Goal: Check status: Check status

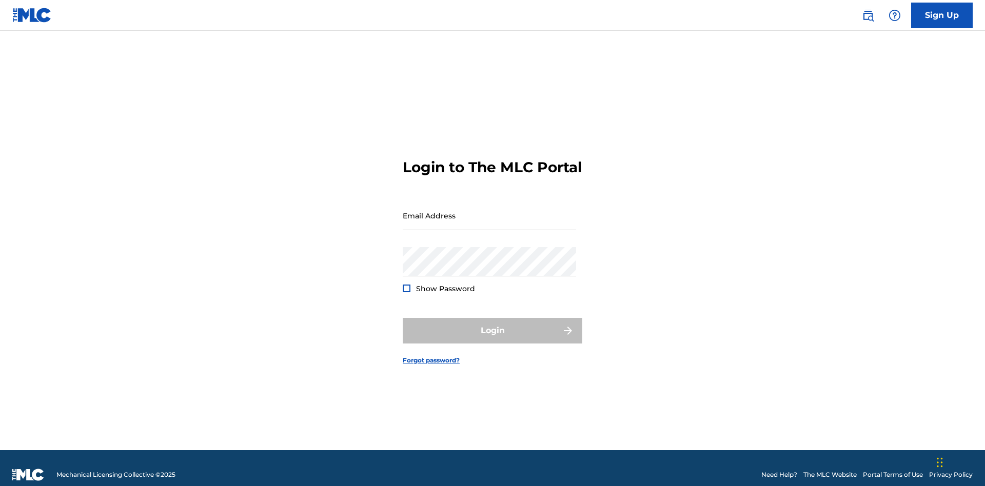
scroll to position [13, 0]
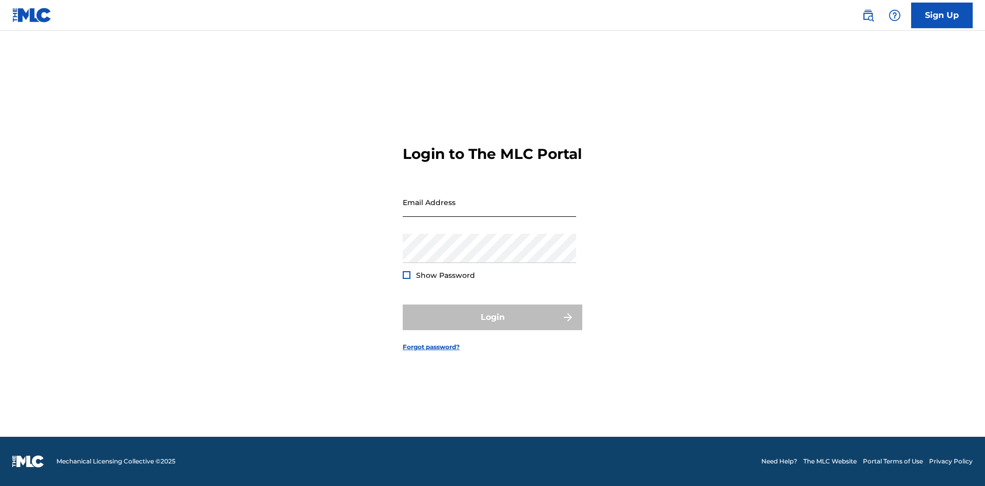
click at [490, 211] on input "Email Address" at bounding box center [489, 202] width 173 height 29
type input "[EMAIL_ADDRESS][DOMAIN_NAME]"
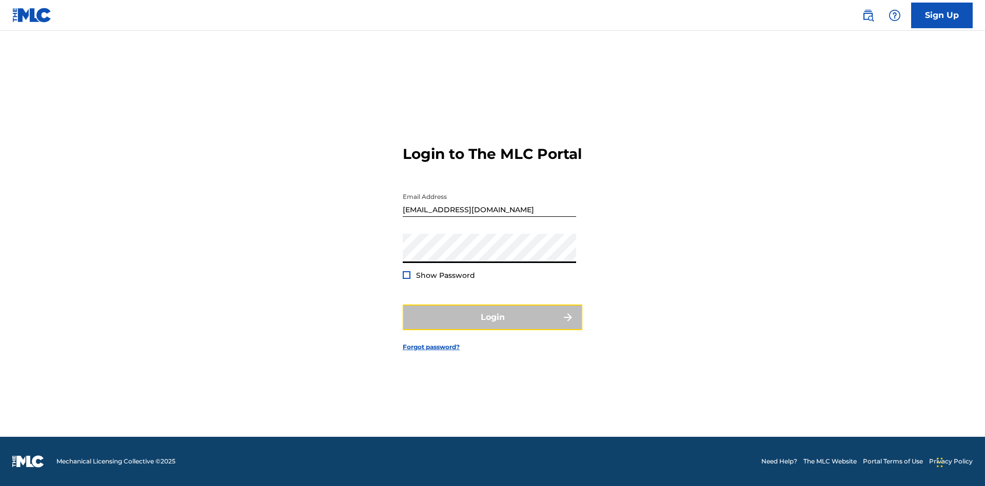
click at [493, 326] on button "Login" at bounding box center [493, 318] width 180 height 26
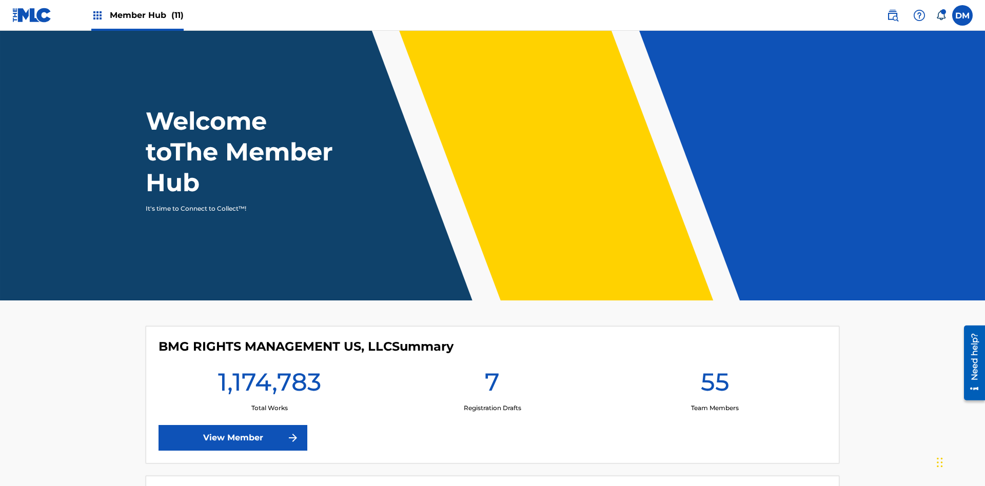
click at [137, 15] on span "Member Hub (11)" at bounding box center [147, 15] width 74 height 12
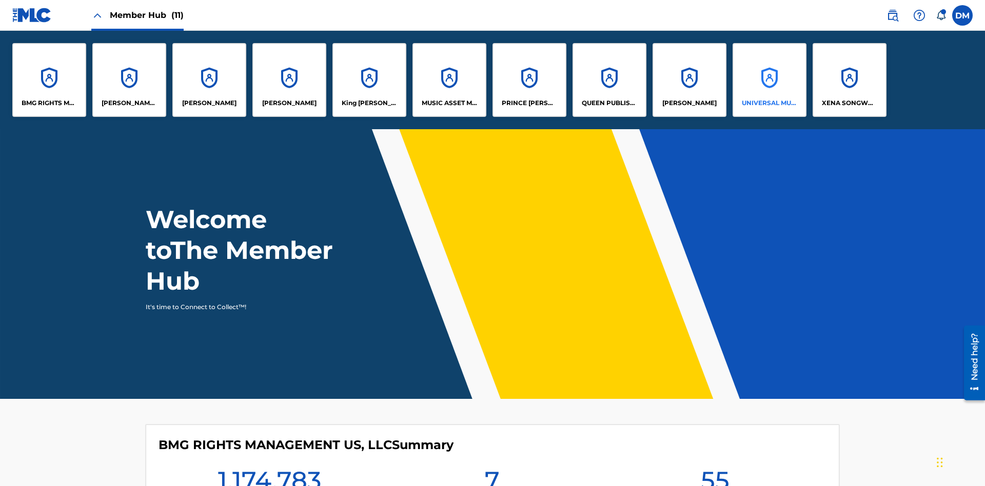
click at [769, 103] on p "UNIVERSAL MUSIC PUB GROUP" at bounding box center [770, 103] width 56 height 9
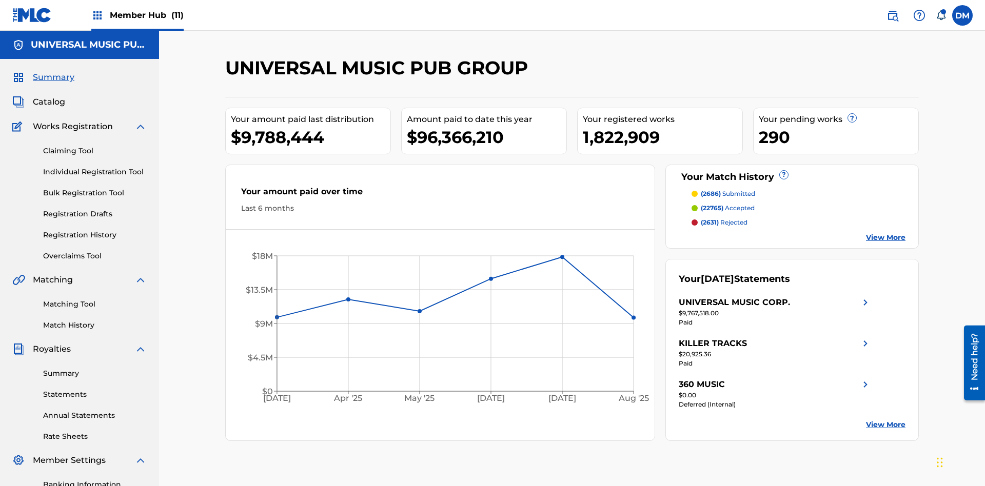
scroll to position [150, 0]
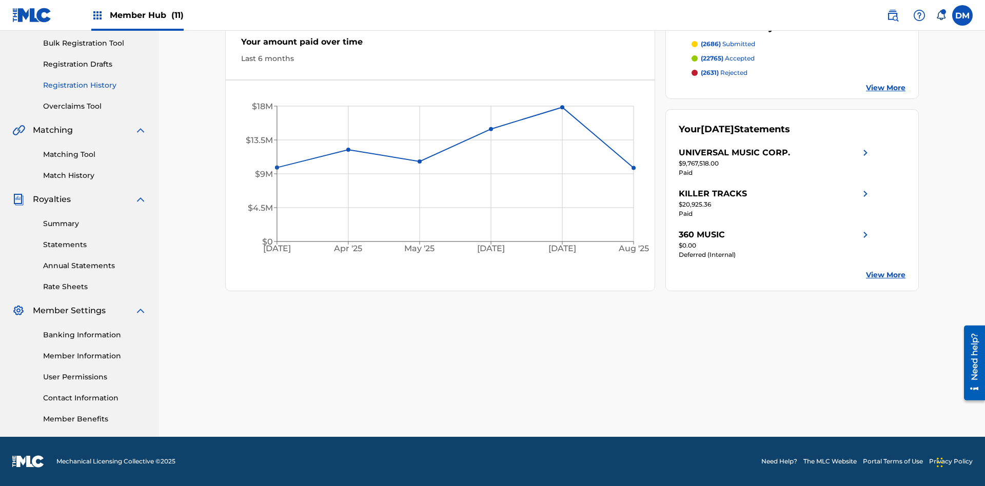
click at [95, 85] on link "Registration History" at bounding box center [95, 85] width 104 height 11
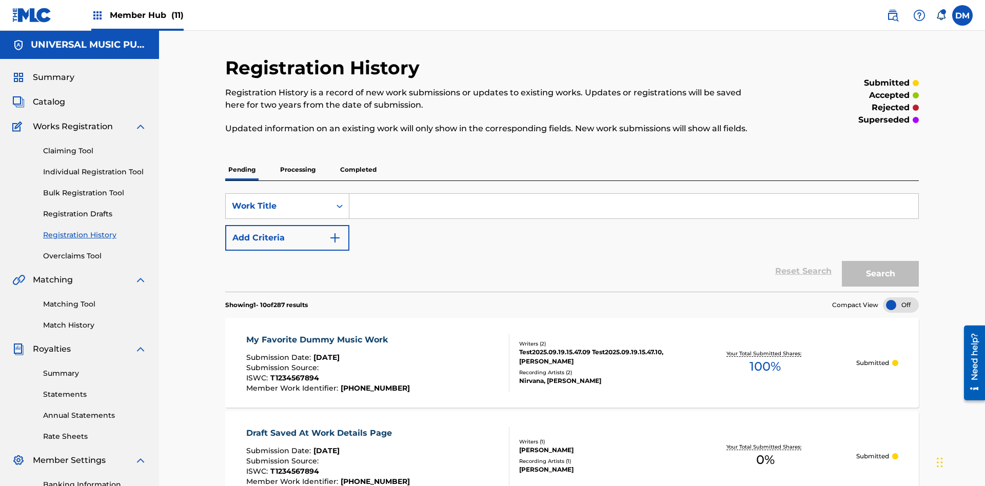
click at [358, 159] on p "Completed" at bounding box center [358, 170] width 43 height 22
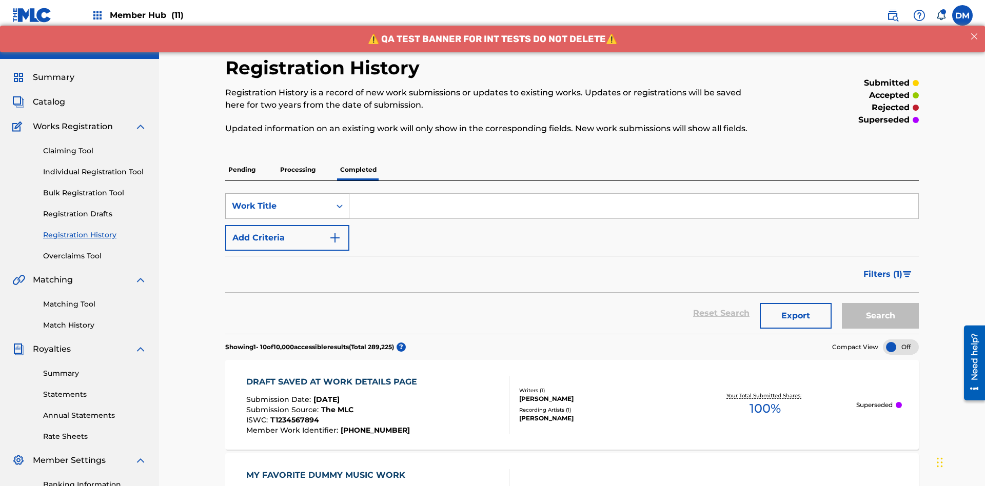
click at [278, 200] on div "Work Title" at bounding box center [278, 206] width 92 height 12
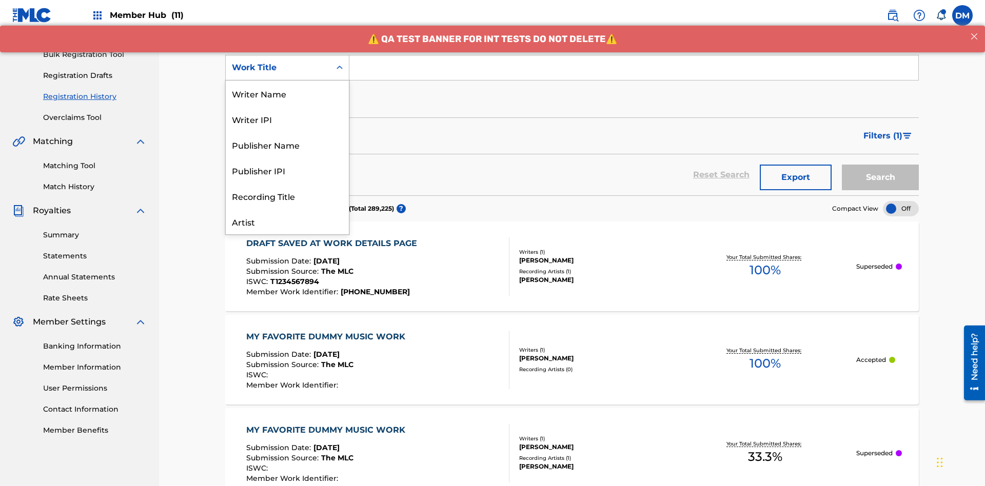
scroll to position [51, 0]
click at [287, 222] on div "Work Title" at bounding box center [287, 222] width 123 height 26
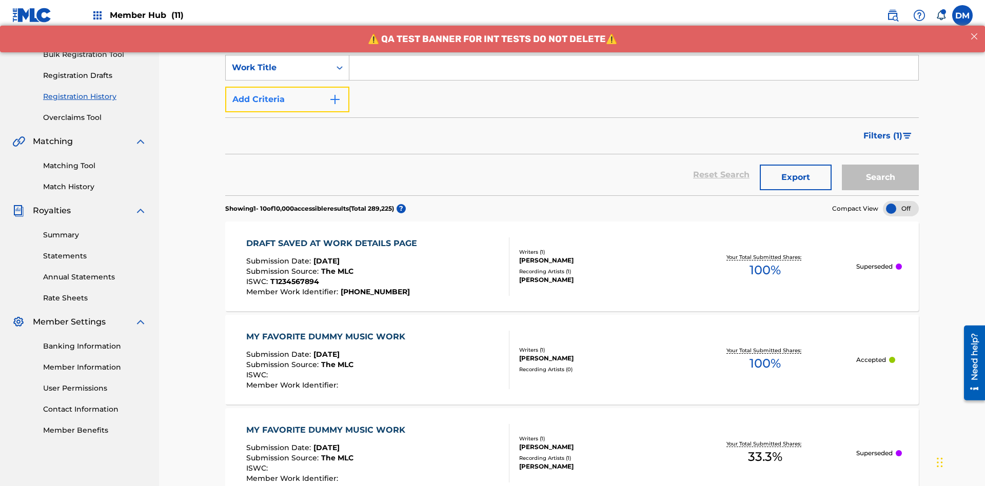
click at [287, 87] on button "Add Criteria" at bounding box center [287, 100] width 124 height 26
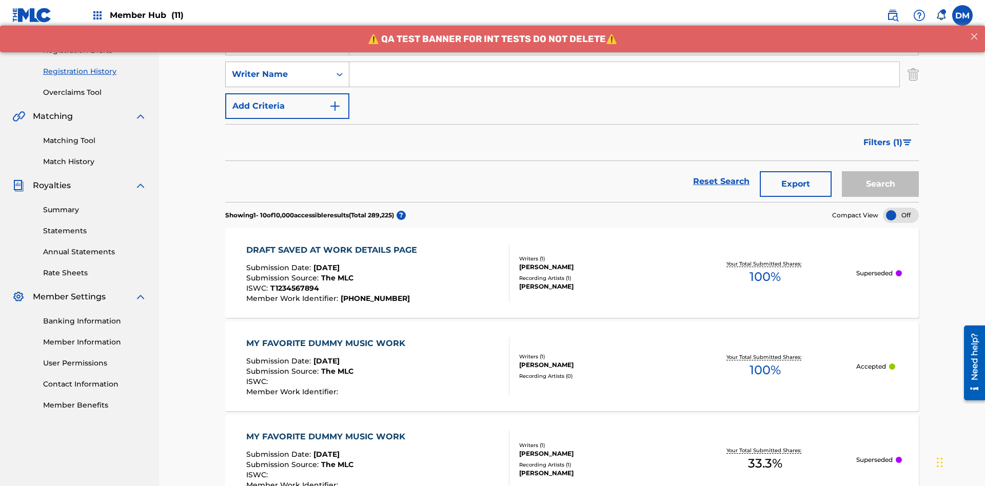
click at [278, 68] on div "Writer Name" at bounding box center [278, 74] width 92 height 12
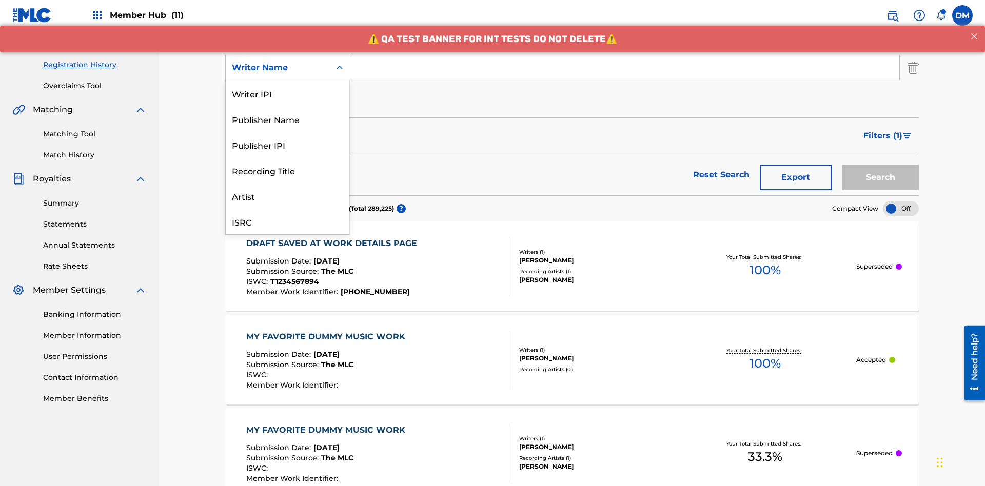
scroll to position [26, 0]
click at [287, 145] on div "Recording Title" at bounding box center [287, 145] width 123 height 26
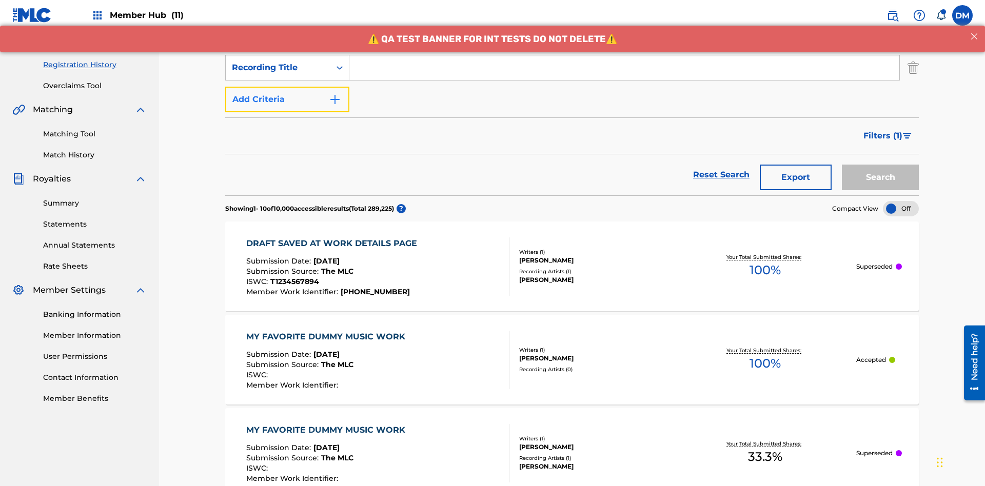
click at [287, 87] on button "Add Criteria" at bounding box center [287, 100] width 124 height 26
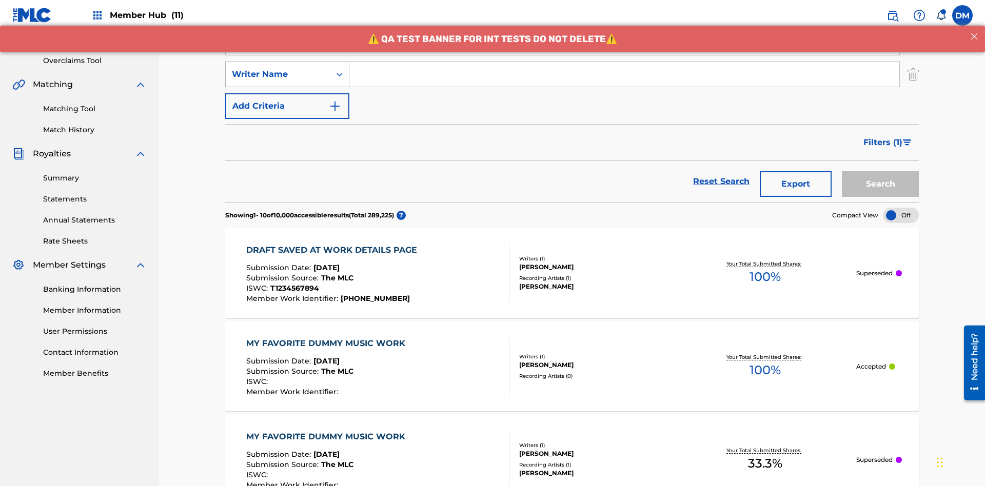
click at [278, 68] on div "Writer Name" at bounding box center [278, 74] width 92 height 12
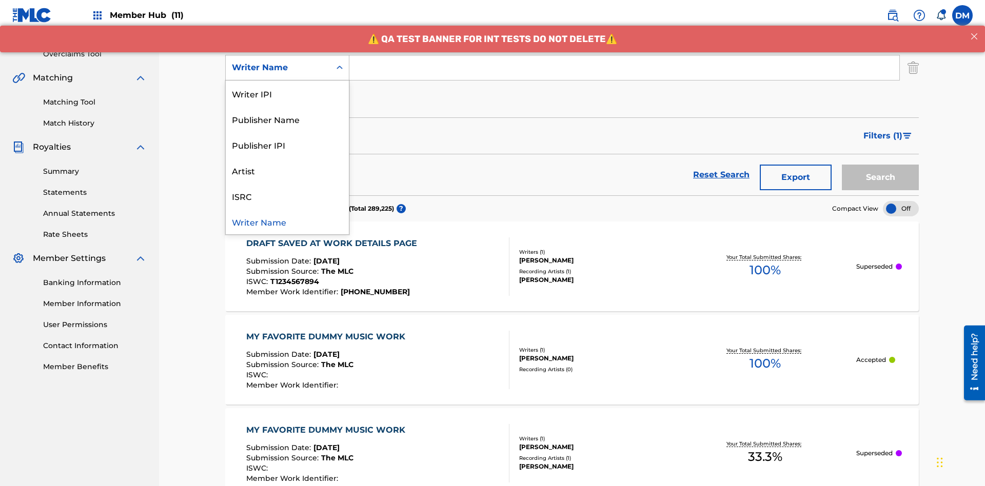
click at [287, 196] on div "ISRC" at bounding box center [287, 196] width 123 height 26
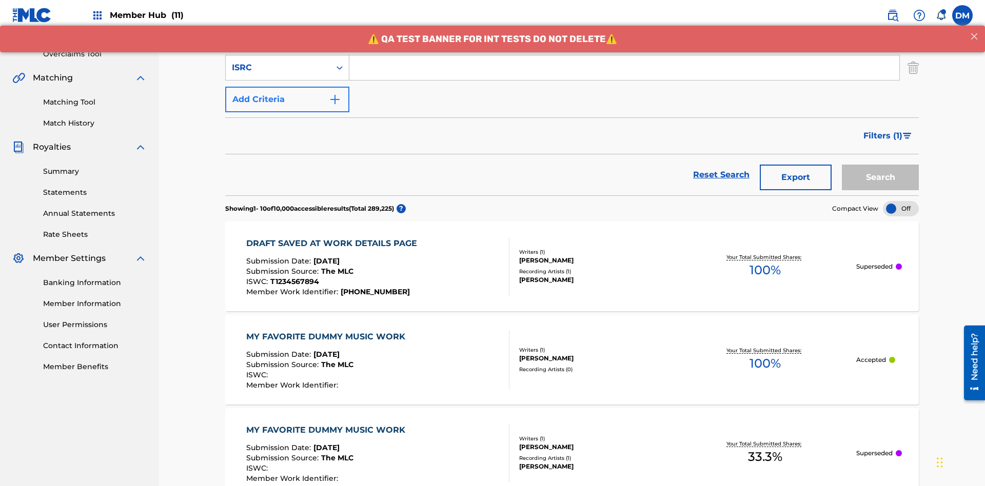
click at [287, 87] on button "Add Criteria" at bounding box center [287, 100] width 124 height 26
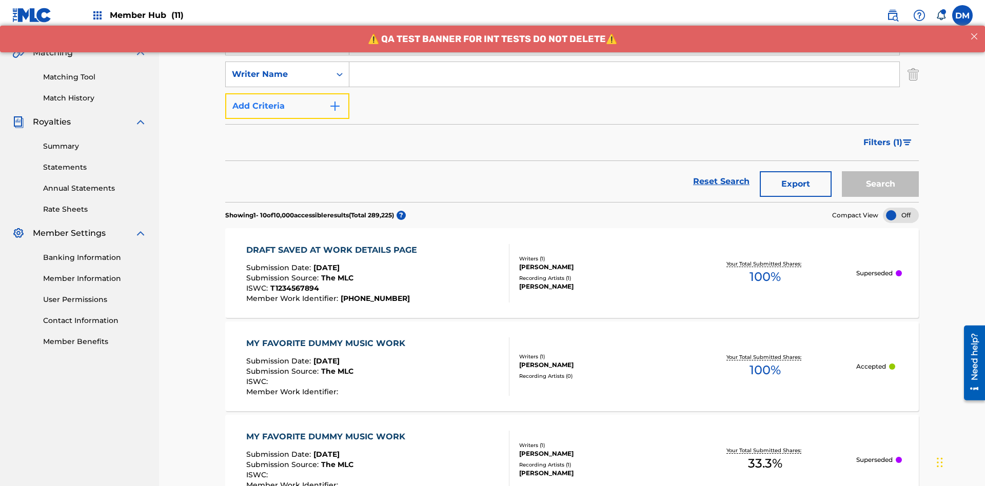
scroll to position [234, 0]
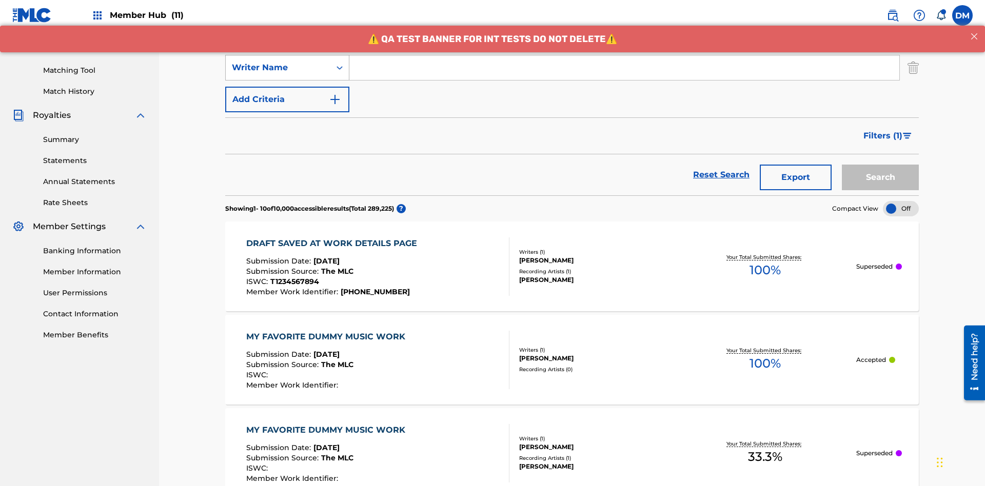
click at [278, 68] on div "Writer Name" at bounding box center [278, 68] width 92 height 12
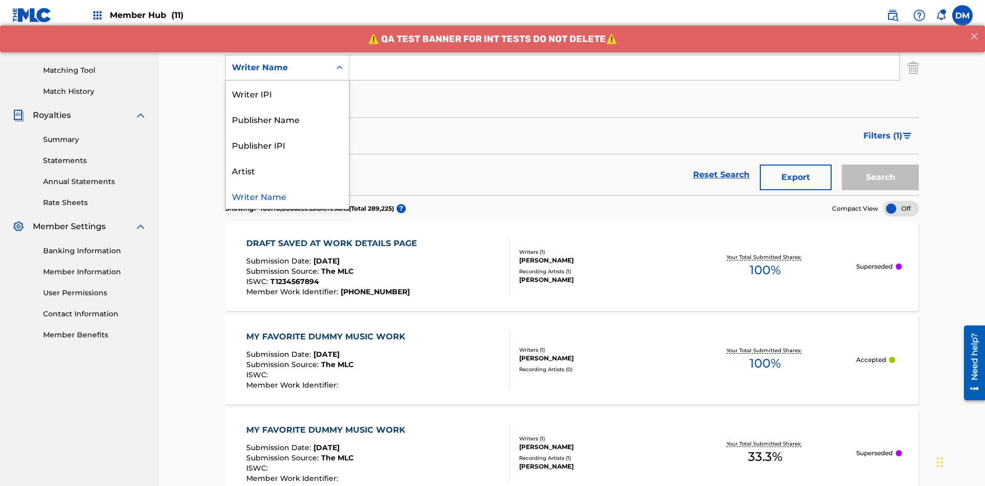
click at [287, 145] on div "Publisher IPI" at bounding box center [287, 145] width 123 height 26
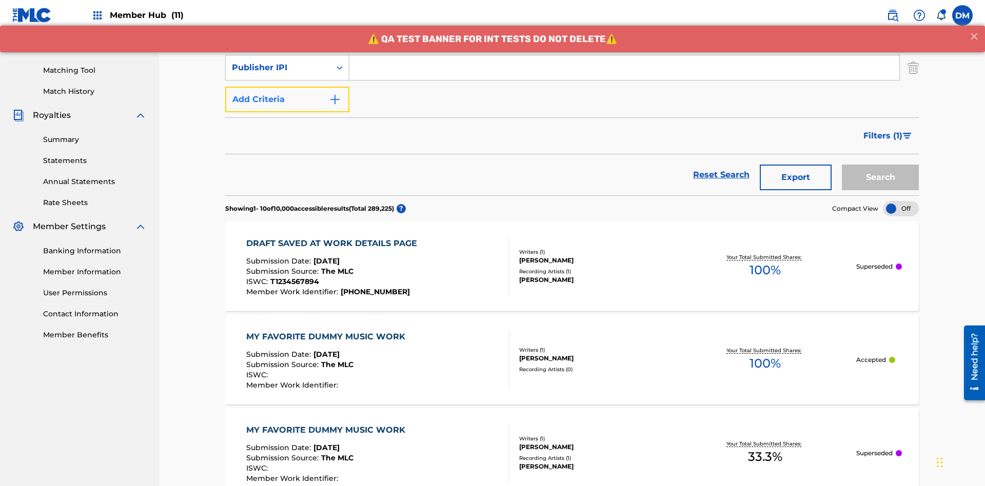
click at [287, 87] on button "Add Criteria" at bounding box center [287, 100] width 124 height 26
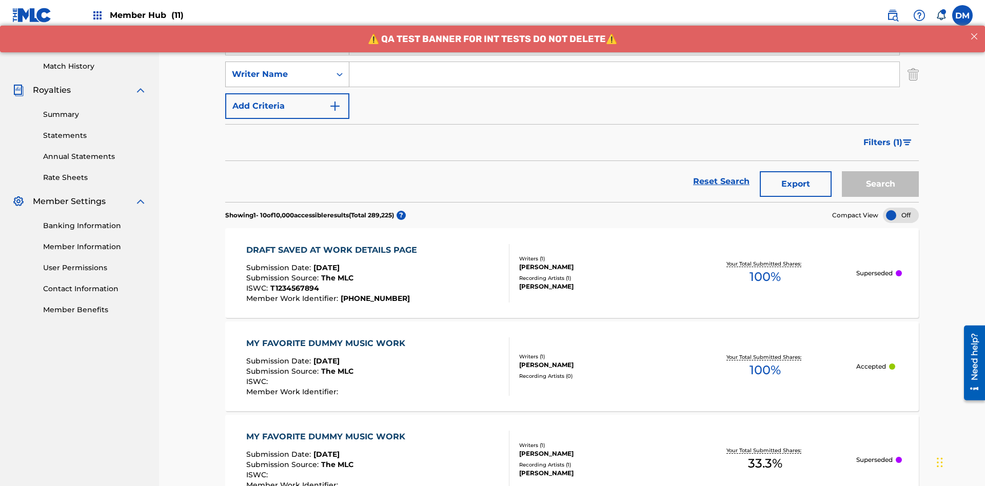
click at [278, 68] on div "Writer Name" at bounding box center [278, 74] width 92 height 12
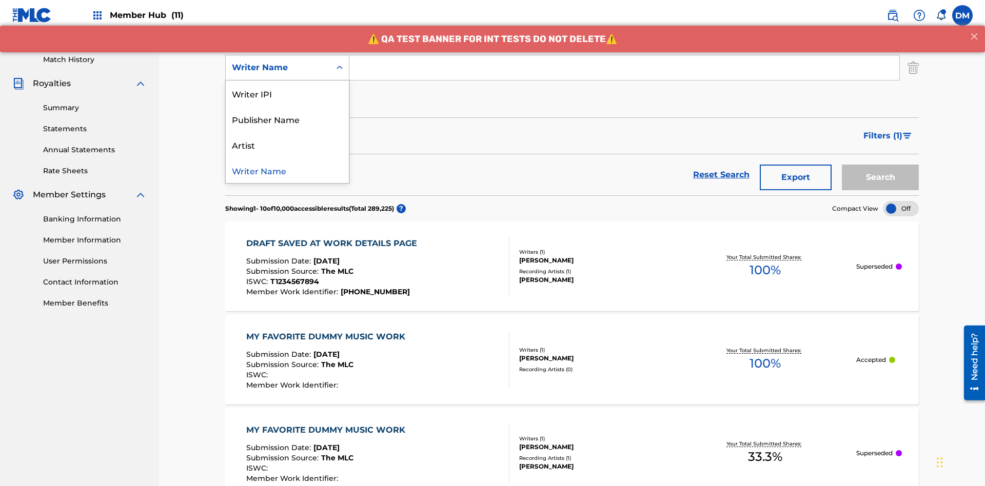
click at [287, 145] on div "Artist" at bounding box center [287, 145] width 123 height 26
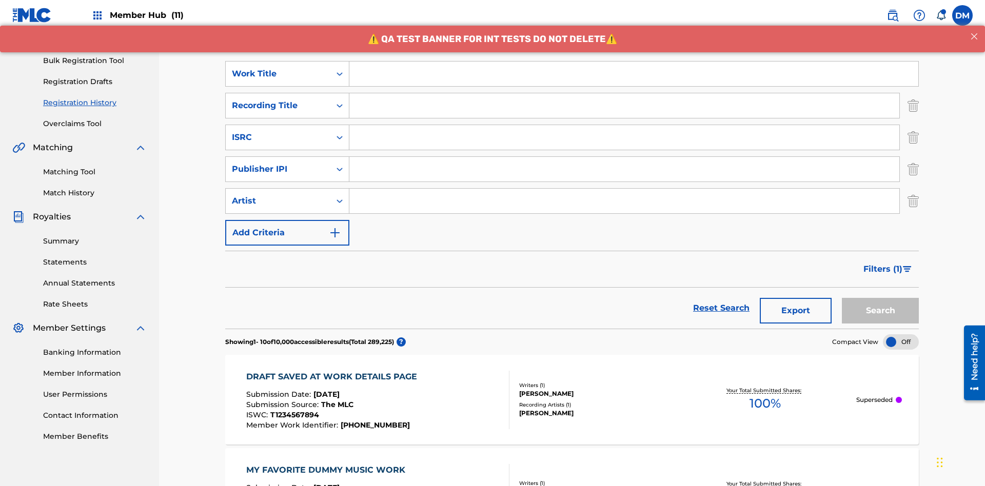
click at [634, 74] on input "Search Form" at bounding box center [633, 74] width 569 height 25
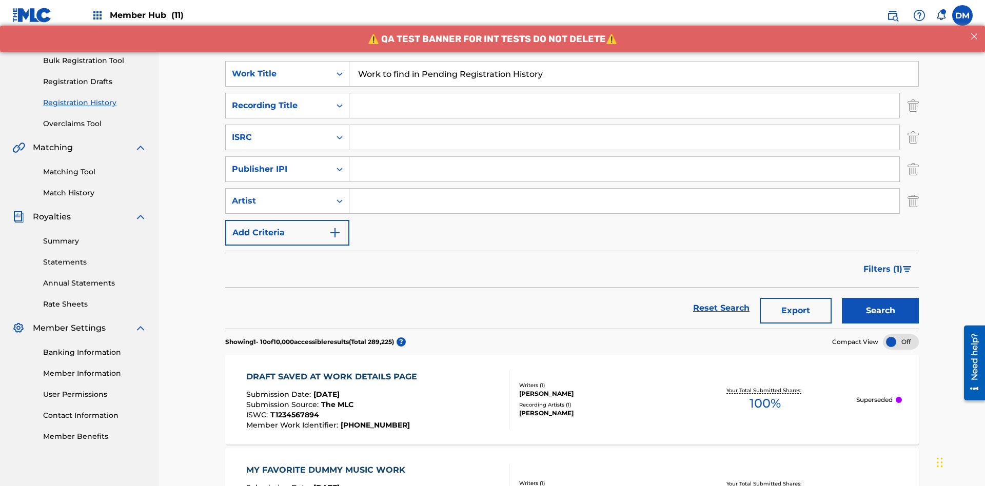
type input "Work to find in Pending Registration History"
click at [624, 93] on input "Search Form" at bounding box center [624, 105] width 550 height 25
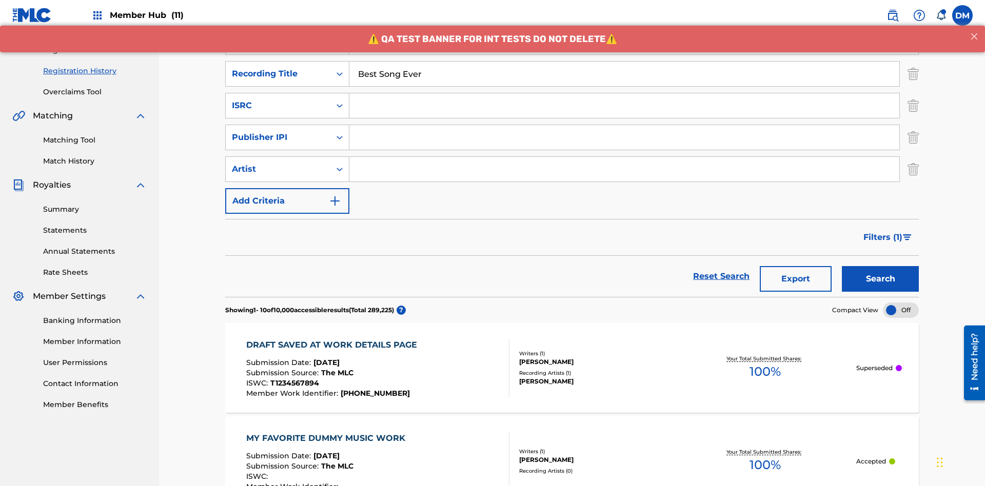
type input "Best Song Ever"
click at [624, 93] on input "Search Form" at bounding box center [624, 105] width 550 height 25
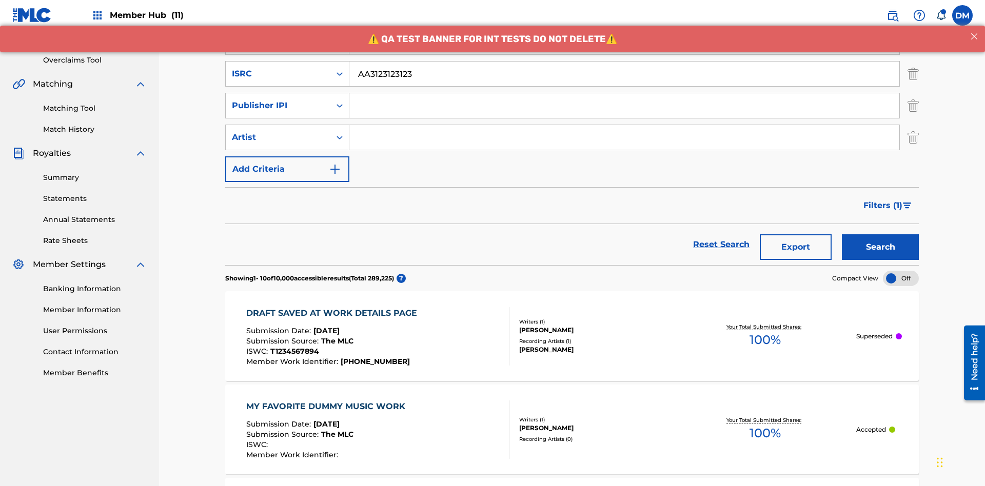
type input "AA3123123123"
click at [624, 93] on input "Search Form" at bounding box center [624, 105] width 550 height 25
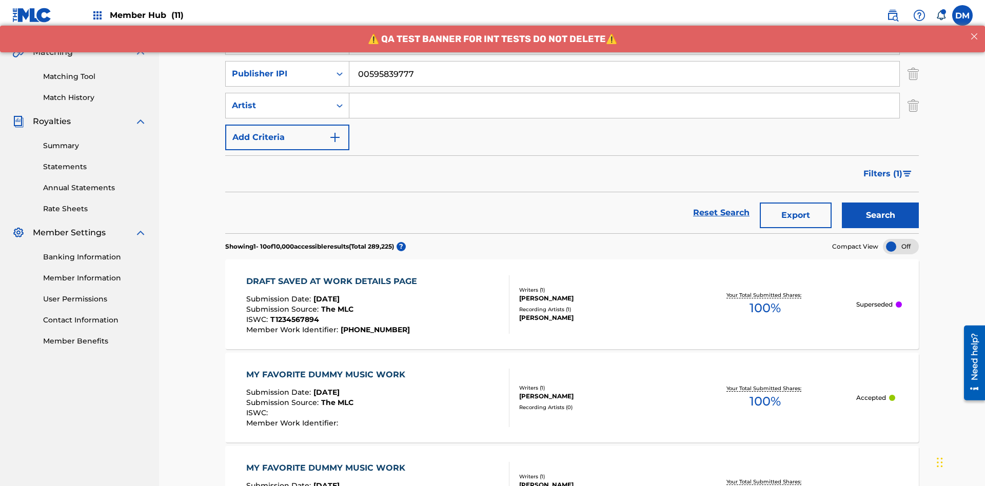
type input "00595839777"
click at [624, 93] on input "Search Form" at bounding box center [624, 105] width 550 height 25
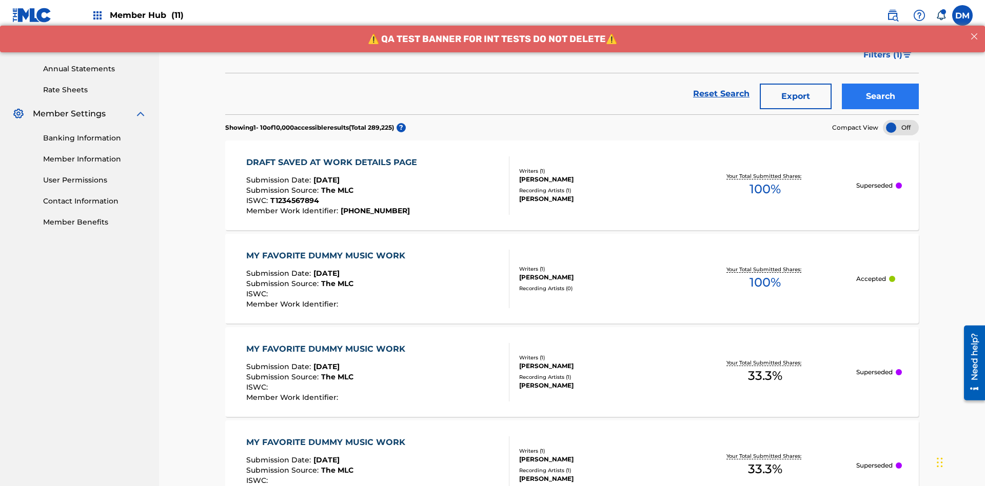
type input "Joe Lewis"
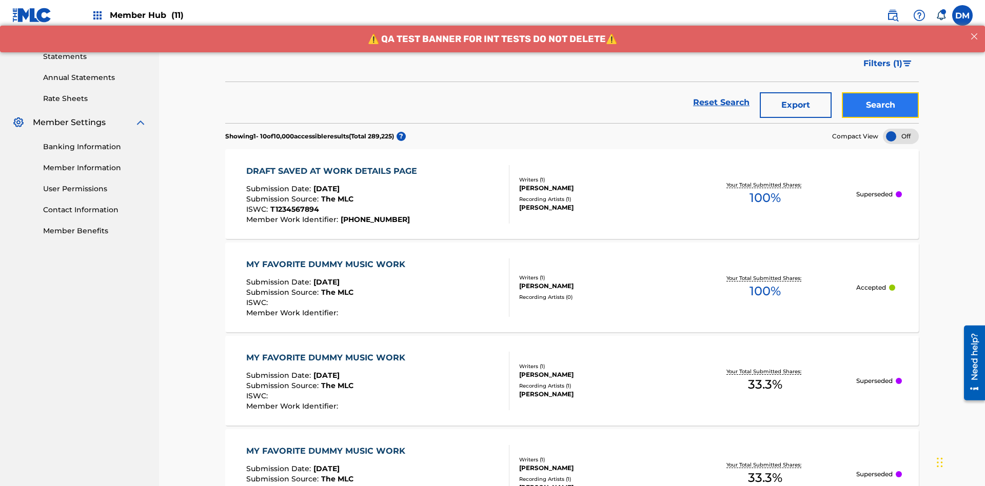
click at [881, 92] on button "Search" at bounding box center [880, 105] width 77 height 26
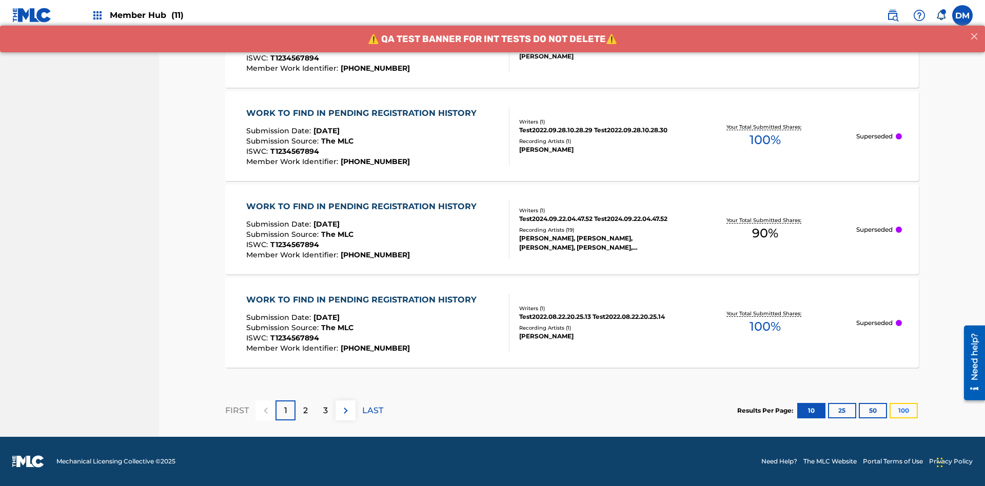
click at [890, 410] on button "100" at bounding box center [904, 410] width 28 height 15
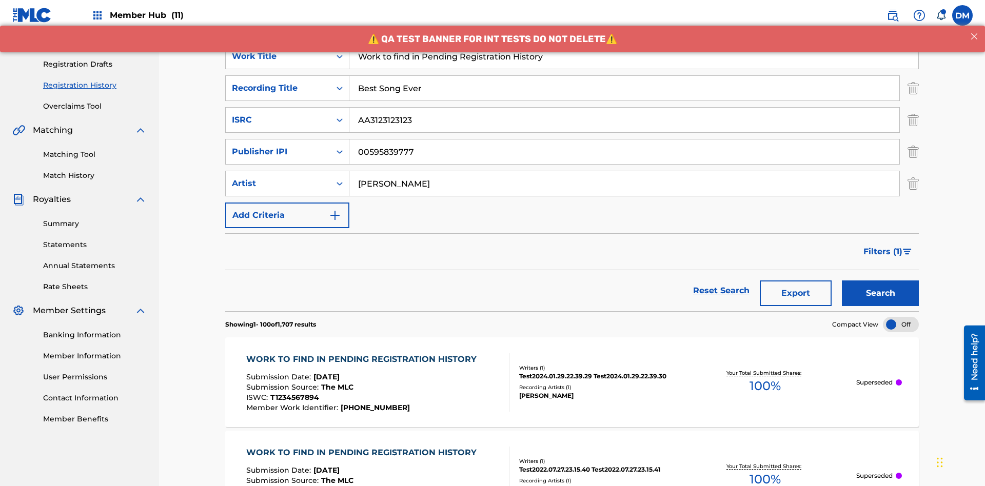
scroll to position [405, 0]
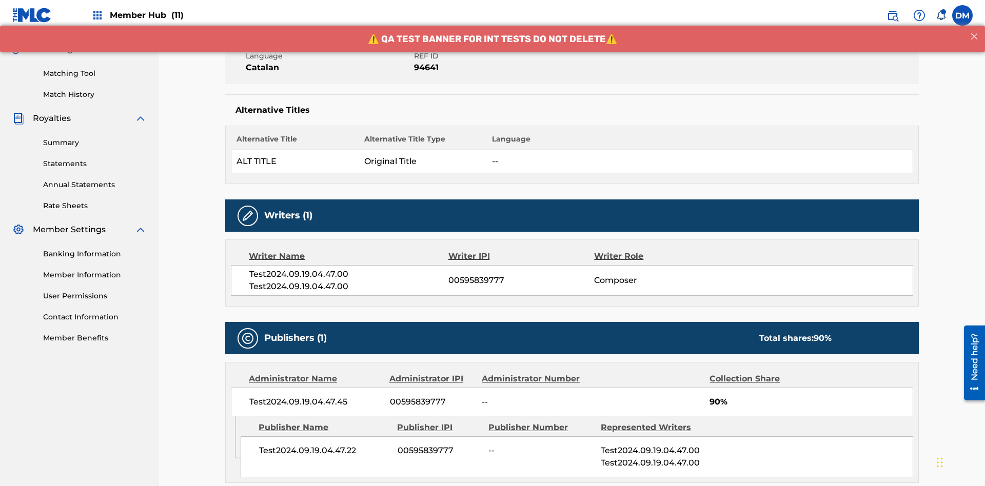
scroll to position [441, 0]
